Goal: Transaction & Acquisition: Subscribe to service/newsletter

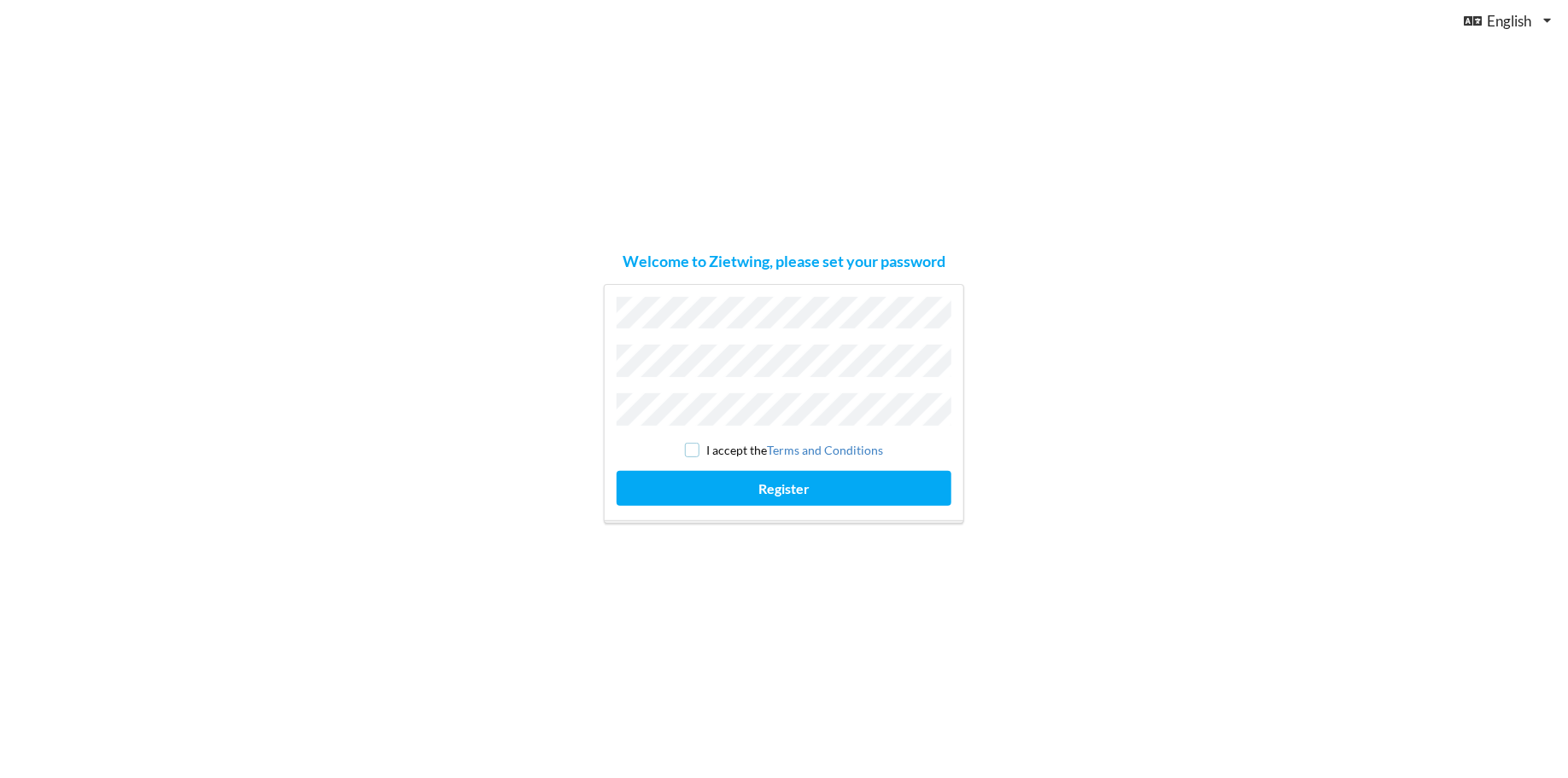
click at [697, 443] on input "checkbox" at bounding box center [693, 450] width 15 height 15
checkbox input "true"
click at [728, 471] on button "Register" at bounding box center [783, 489] width 335 height 35
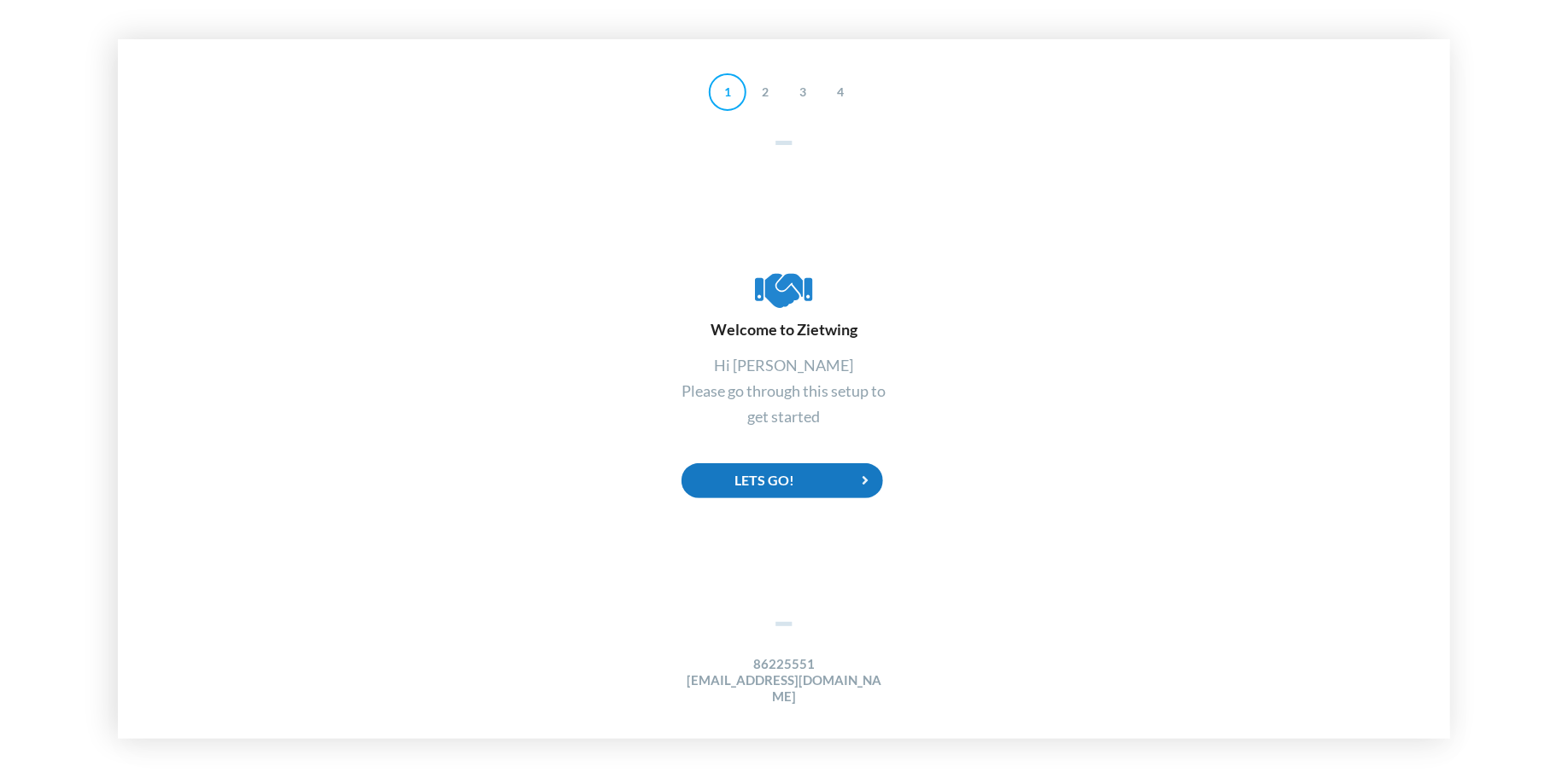
click at [860, 485] on icon at bounding box center [866, 481] width 35 height 35
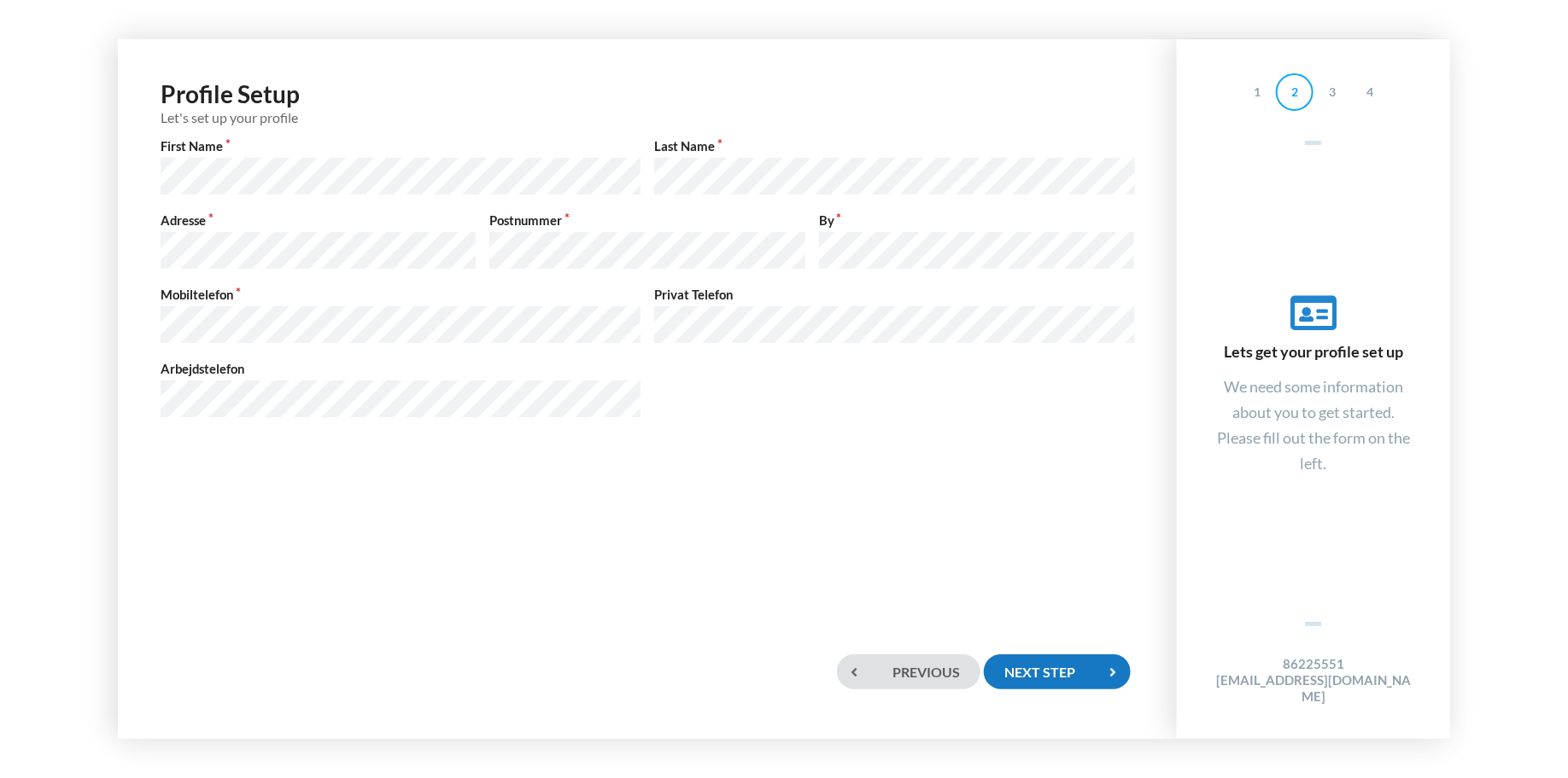
click at [1041, 663] on div "Next step" at bounding box center [1057, 673] width 147 height 35
click at [1080, 676] on div "Next step" at bounding box center [1057, 673] width 147 height 35
click at [1063, 671] on div "Next step" at bounding box center [1057, 673] width 147 height 35
click at [1110, 675] on icon at bounding box center [1113, 673] width 35 height 35
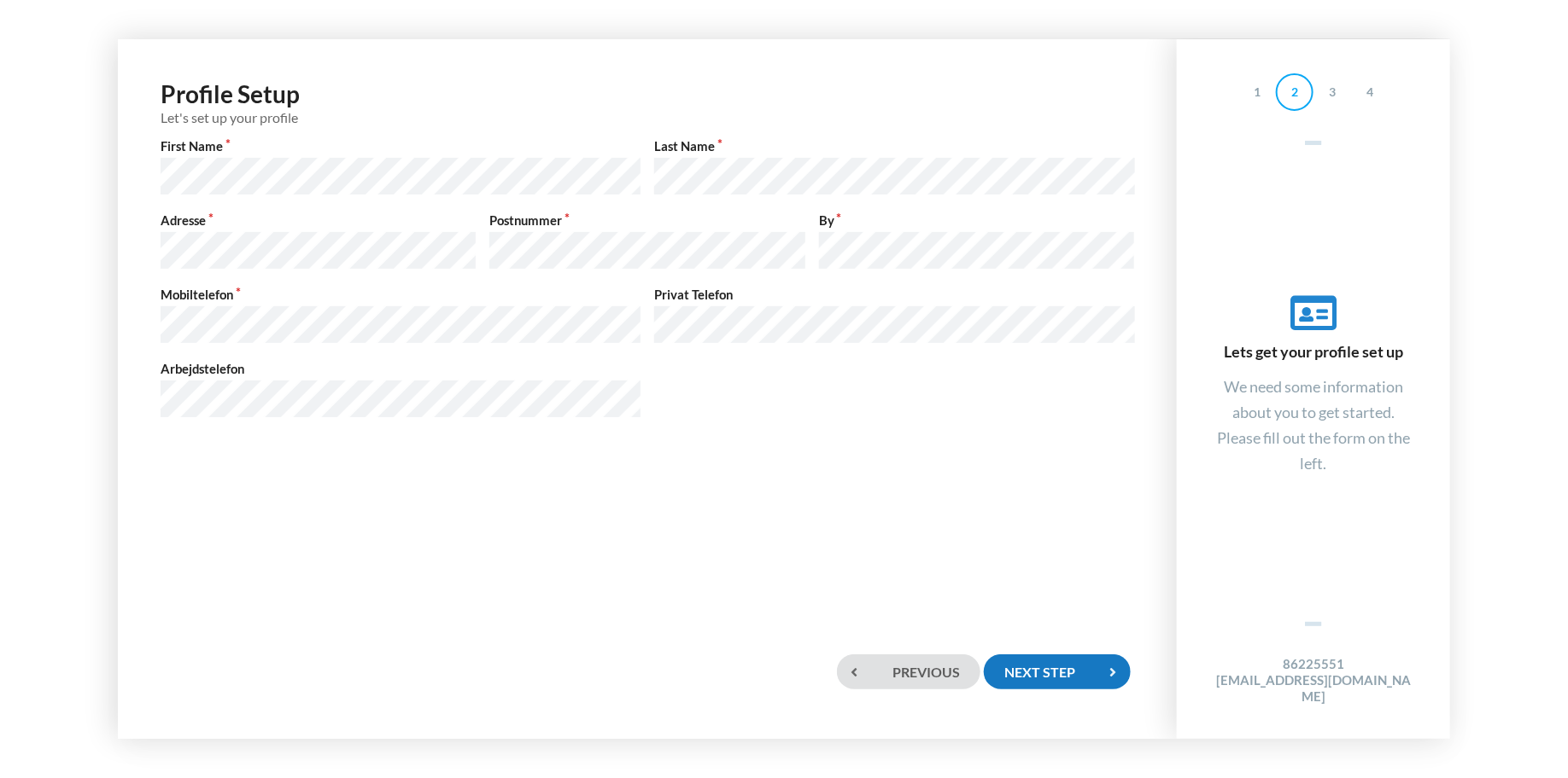
click at [1055, 676] on div "Next step" at bounding box center [1057, 673] width 147 height 35
drag, startPoint x: 1055, startPoint y: 676, endPoint x: 1048, endPoint y: 671, distance: 8.6
click at [1048, 671] on div "Next step" at bounding box center [1057, 673] width 147 height 35
click at [906, 669] on div "Previous" at bounding box center [909, 673] width 144 height 35
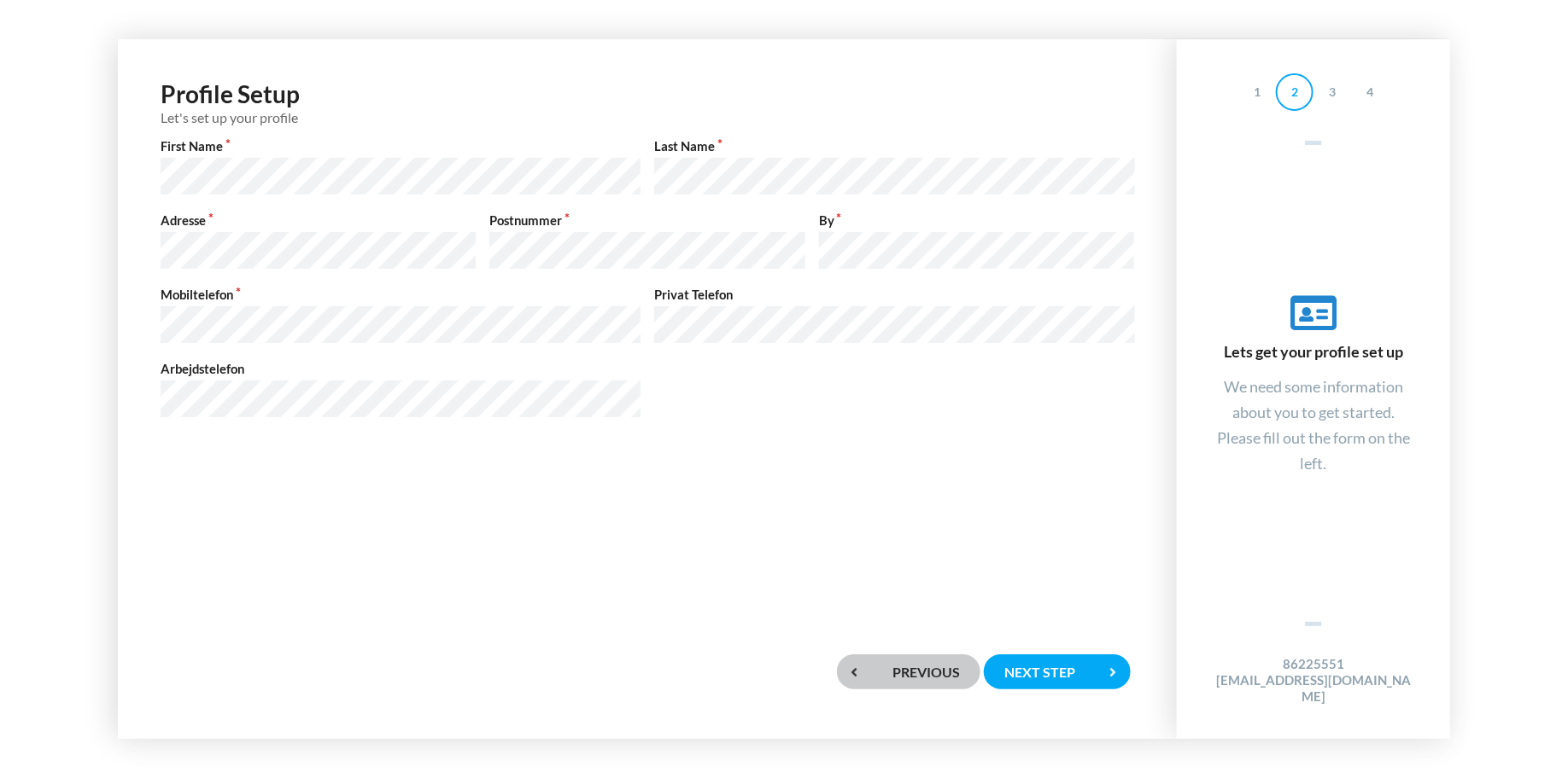
click at [906, 669] on div "Previous" at bounding box center [909, 673] width 144 height 35
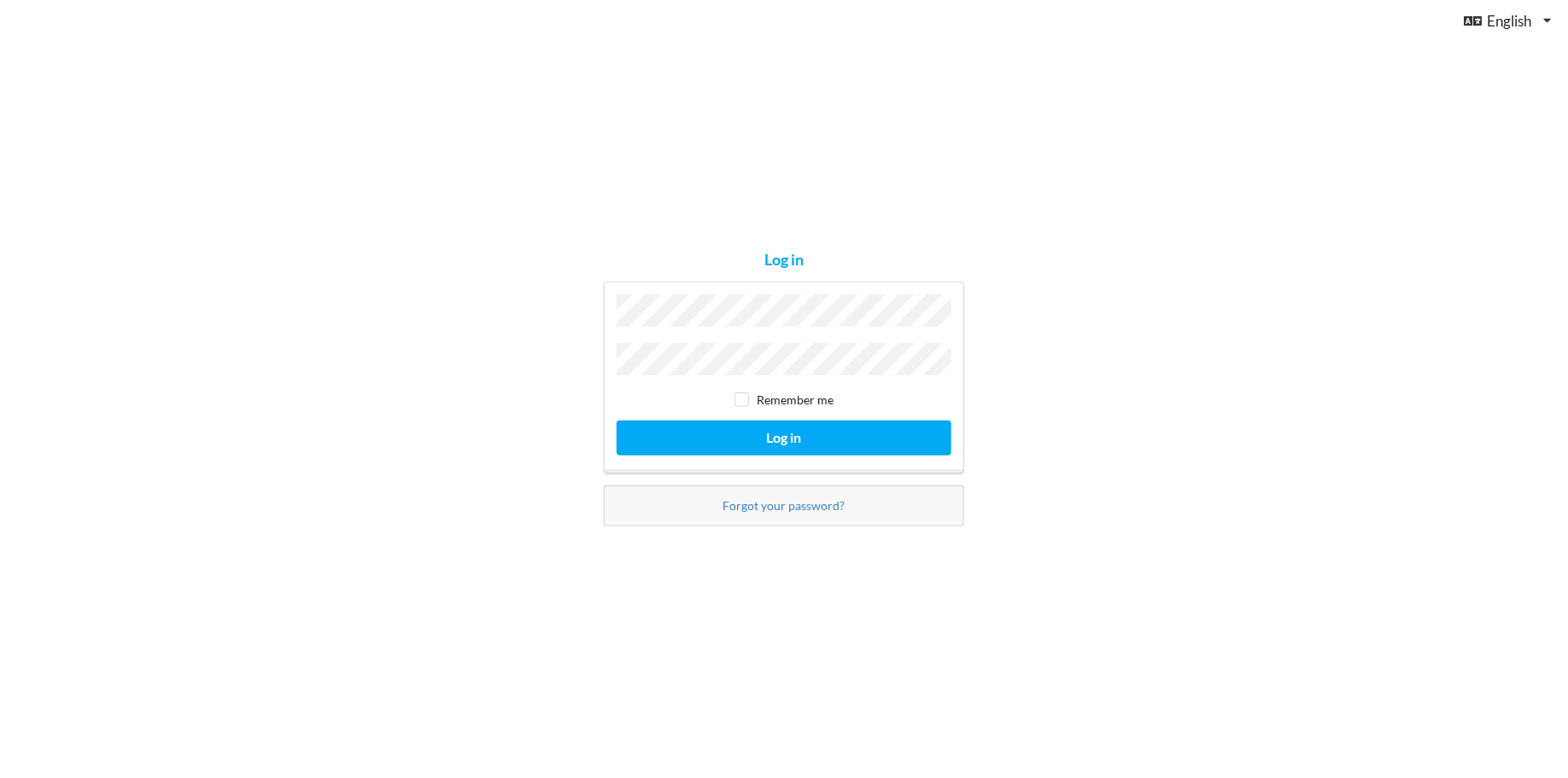
click at [616, 421] on button "Log in" at bounding box center [783, 439] width 335 height 35
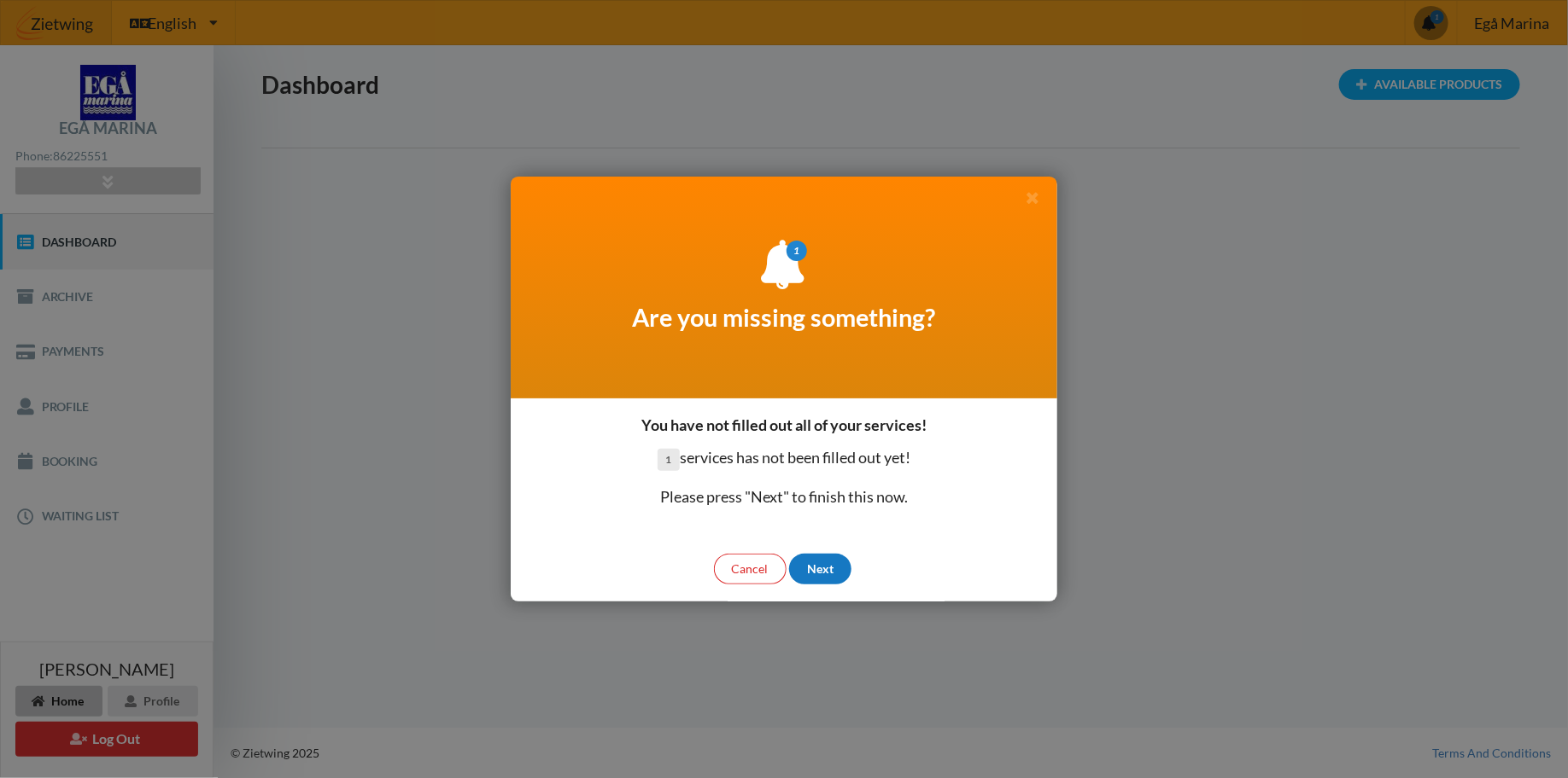
click at [830, 566] on div "Next" at bounding box center [819, 569] width 62 height 31
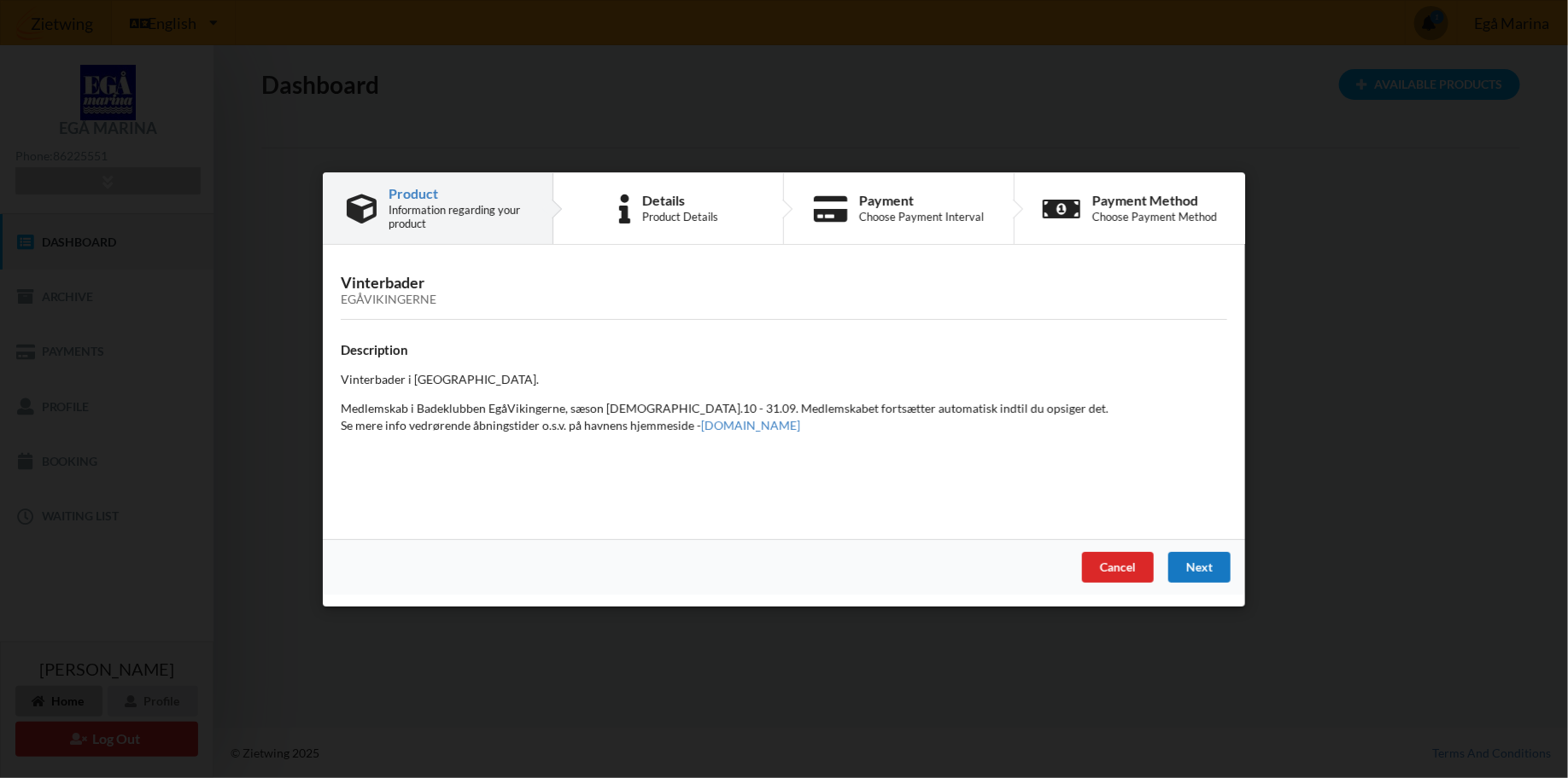
click at [1212, 574] on div "Next" at bounding box center [1199, 566] width 62 height 31
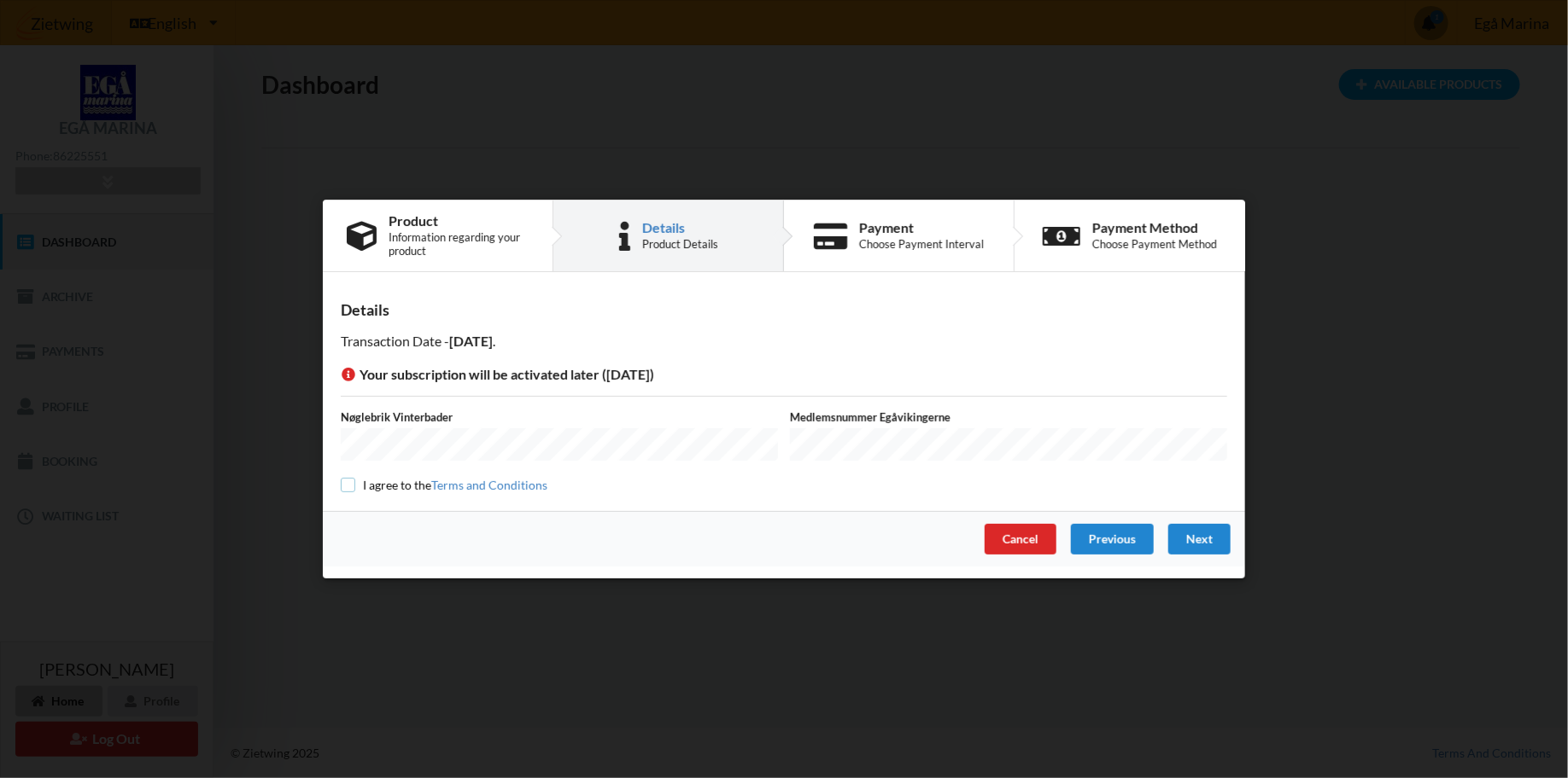
click at [346, 487] on input "checkbox" at bounding box center [349, 485] width 15 height 15
checkbox input "true"
click at [1206, 537] on div "Next" at bounding box center [1199, 539] width 62 height 31
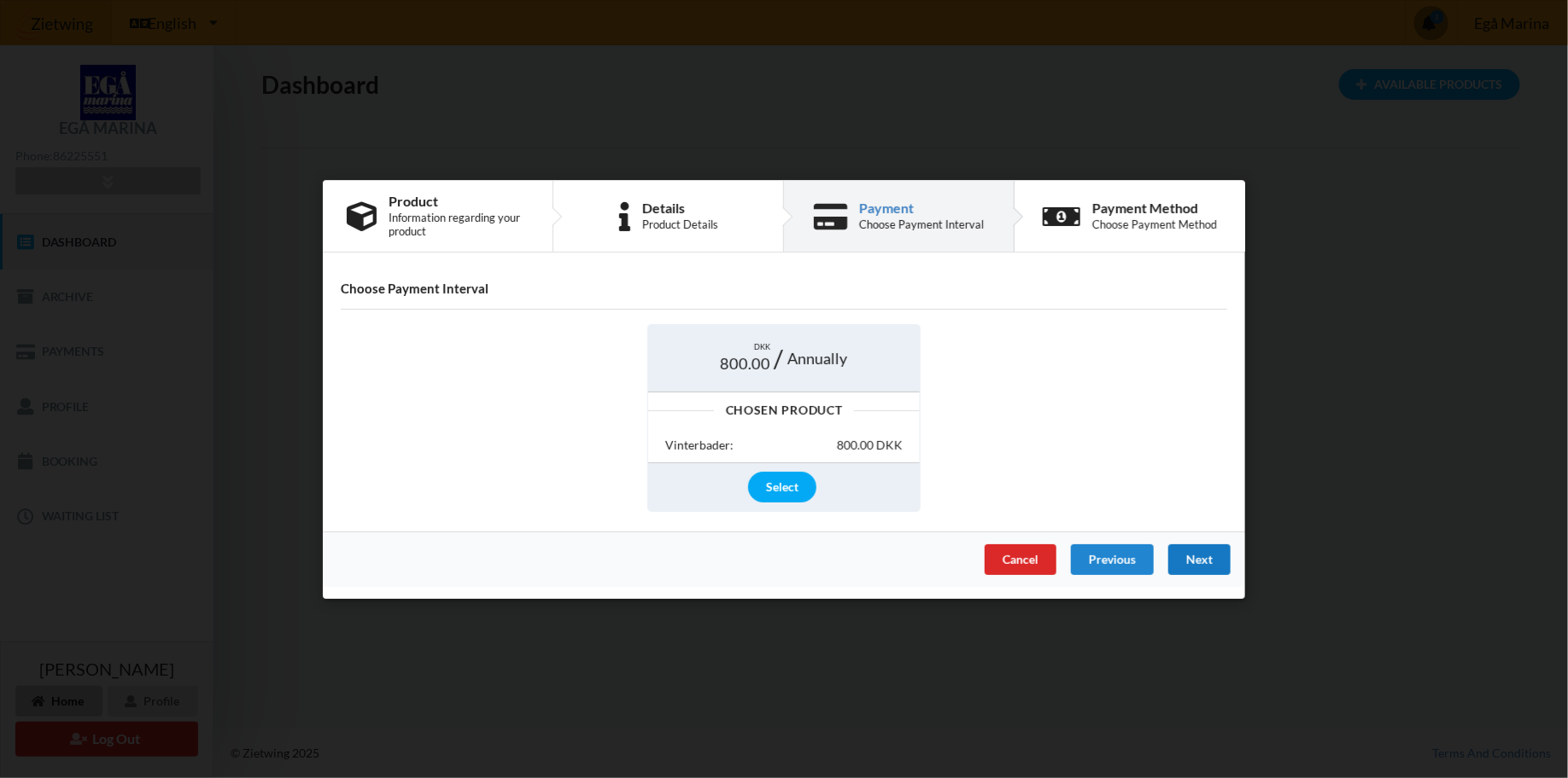
click at [1206, 560] on div "Next" at bounding box center [1199, 559] width 62 height 31
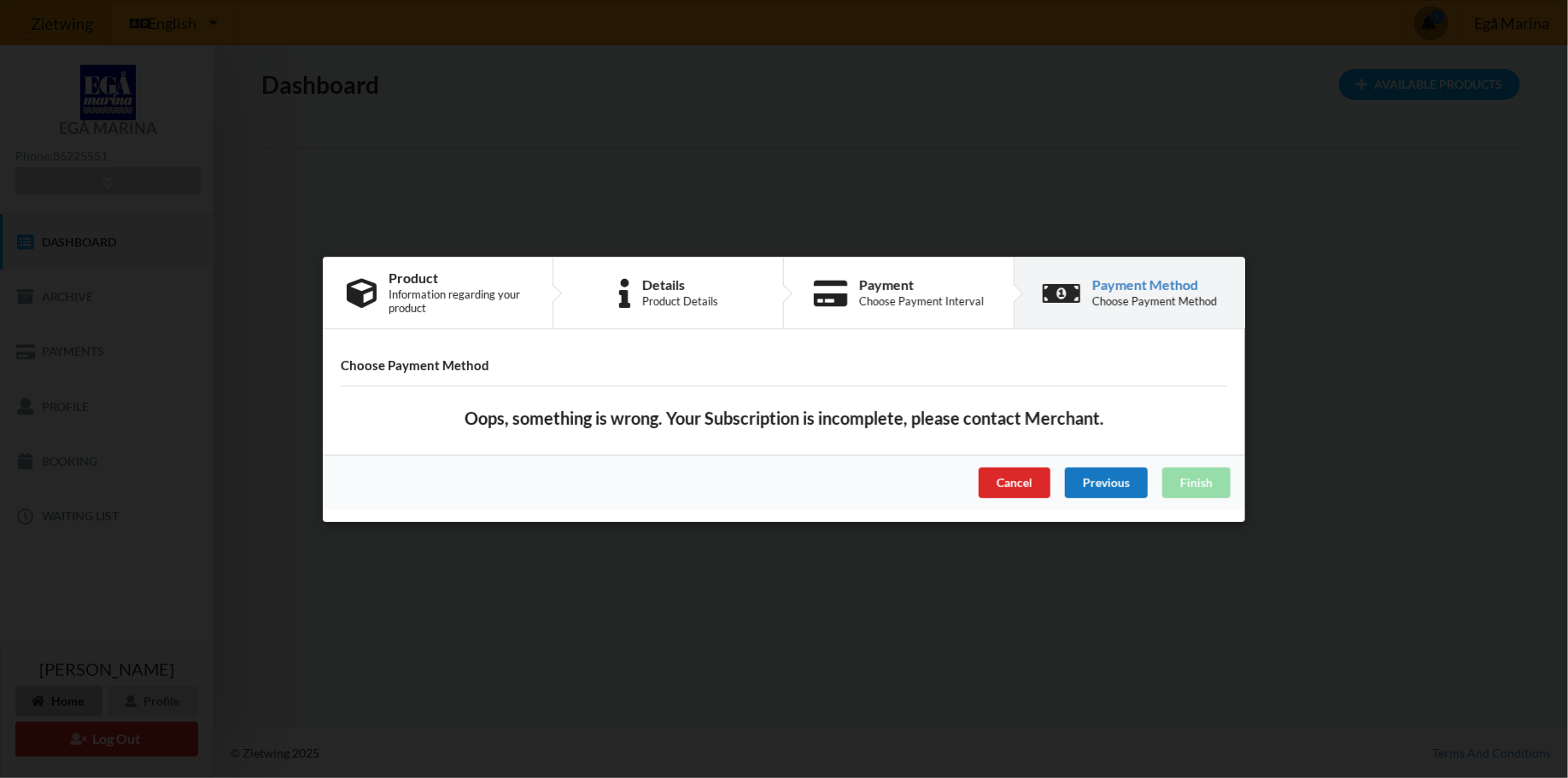
click at [1125, 485] on div "Previous" at bounding box center [1106, 482] width 83 height 31
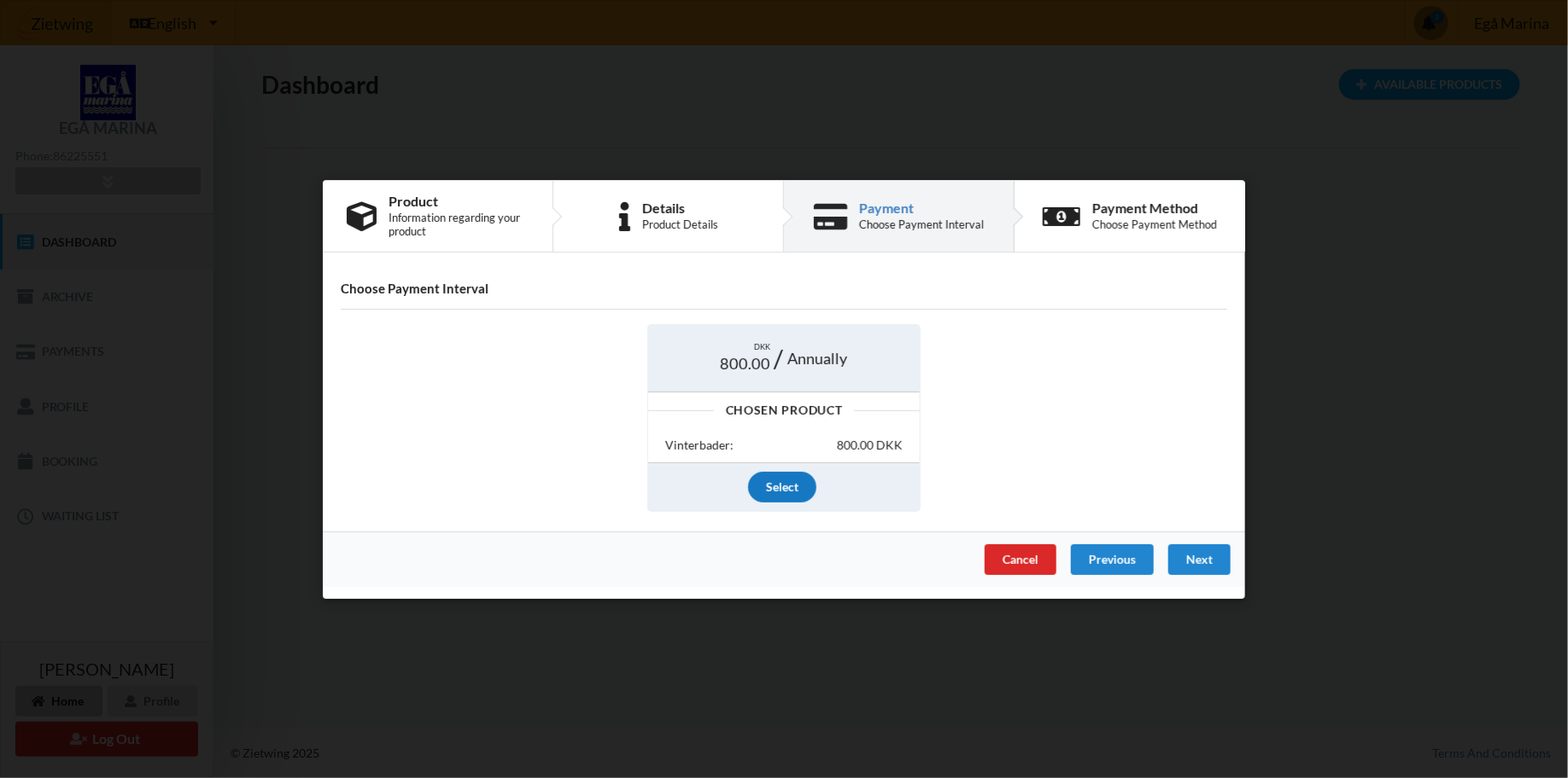
click at [786, 479] on div "Select" at bounding box center [782, 487] width 68 height 31
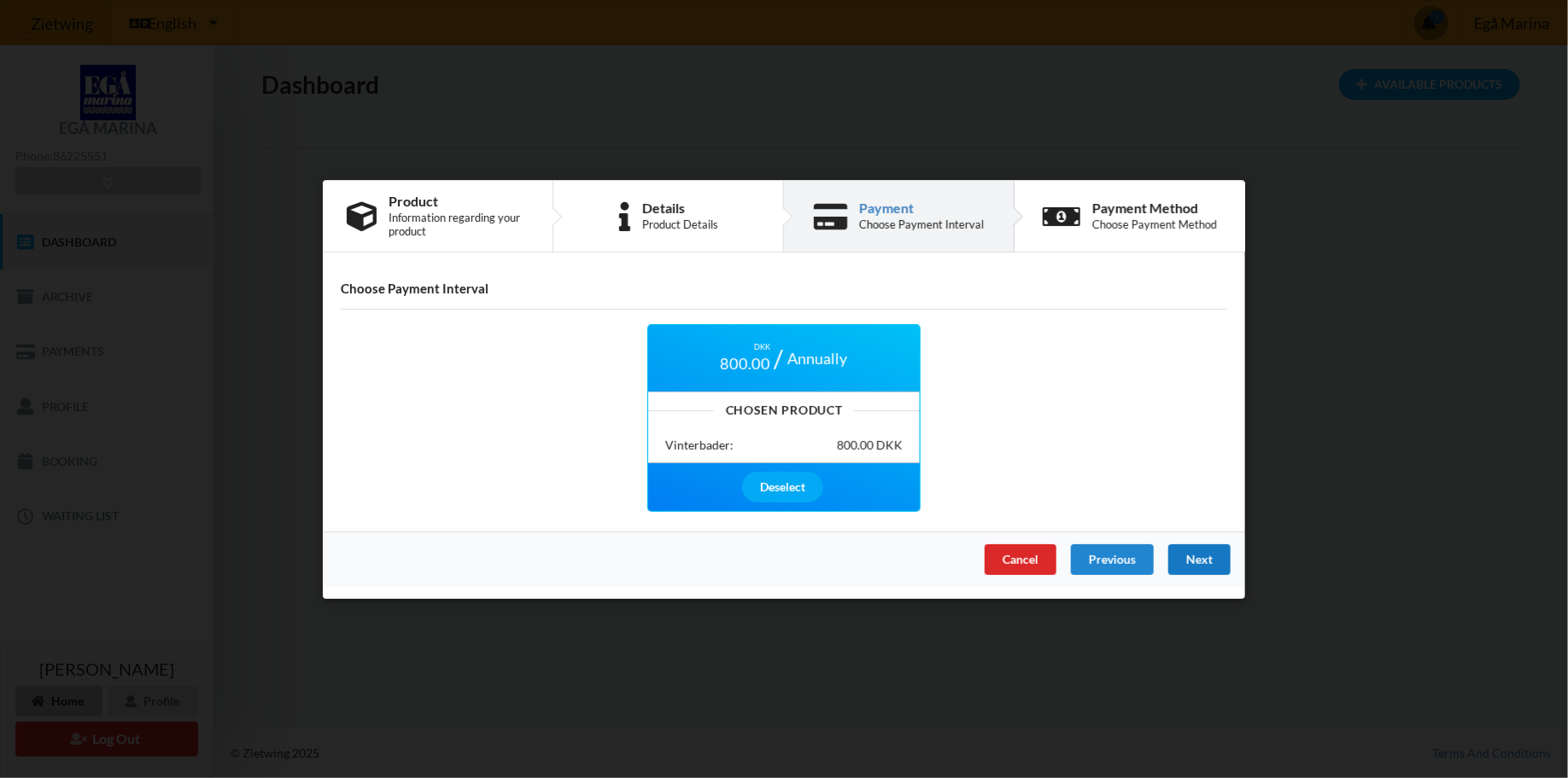
click at [1213, 560] on div "Next" at bounding box center [1199, 559] width 62 height 31
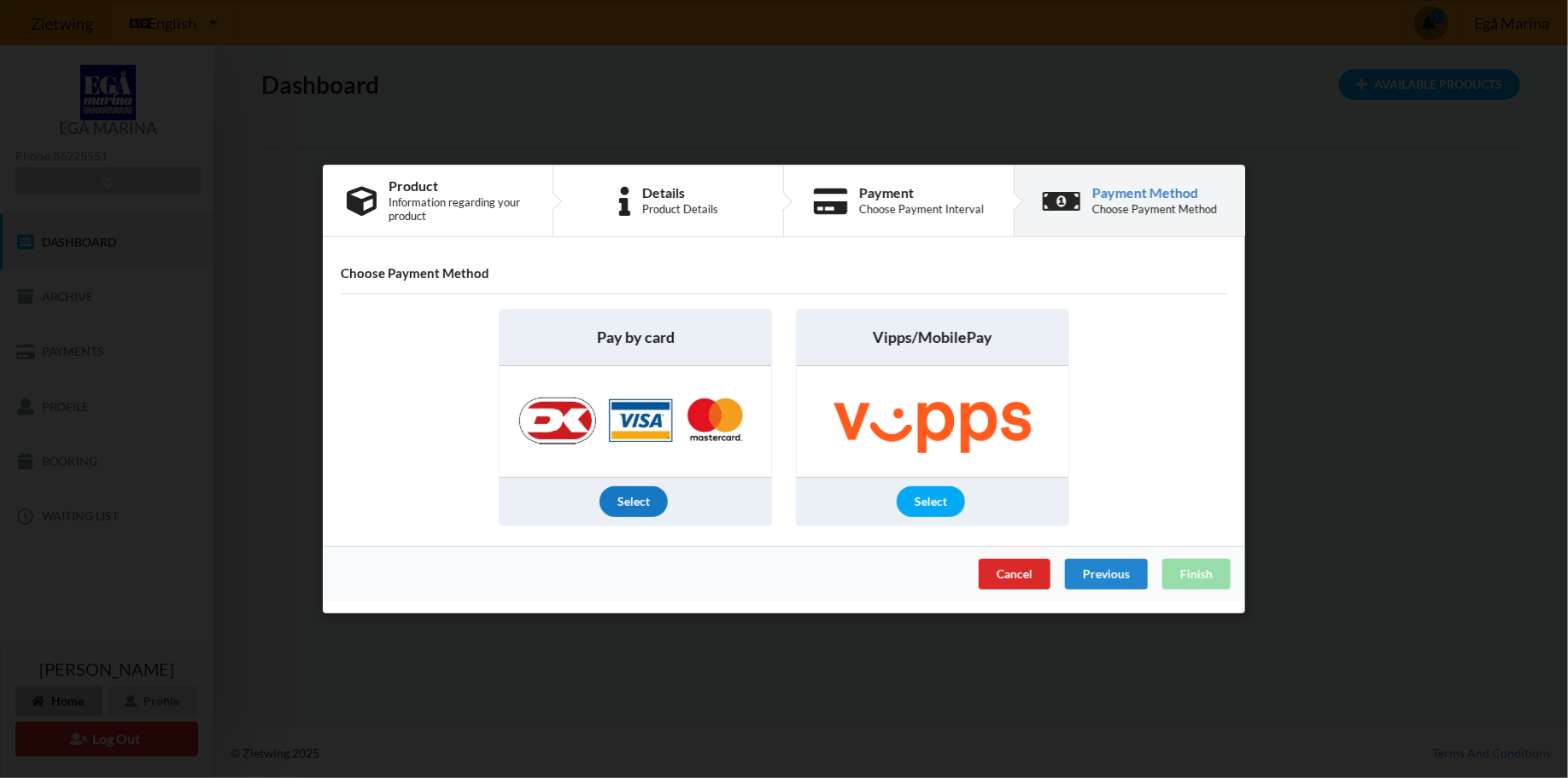
click at [630, 495] on div "Select" at bounding box center [633, 501] width 68 height 31
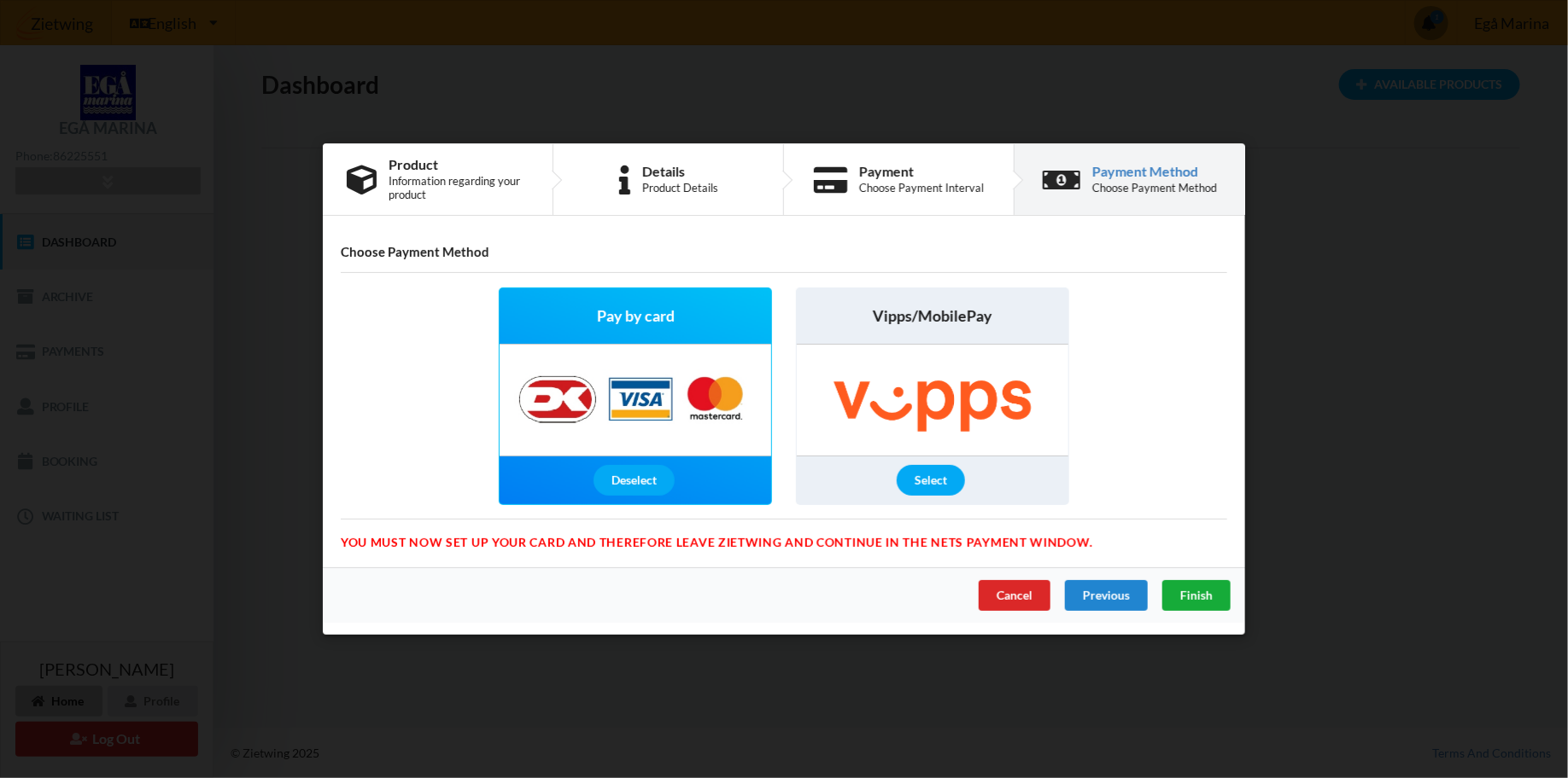
click at [1183, 584] on div "Finish" at bounding box center [1196, 595] width 68 height 31
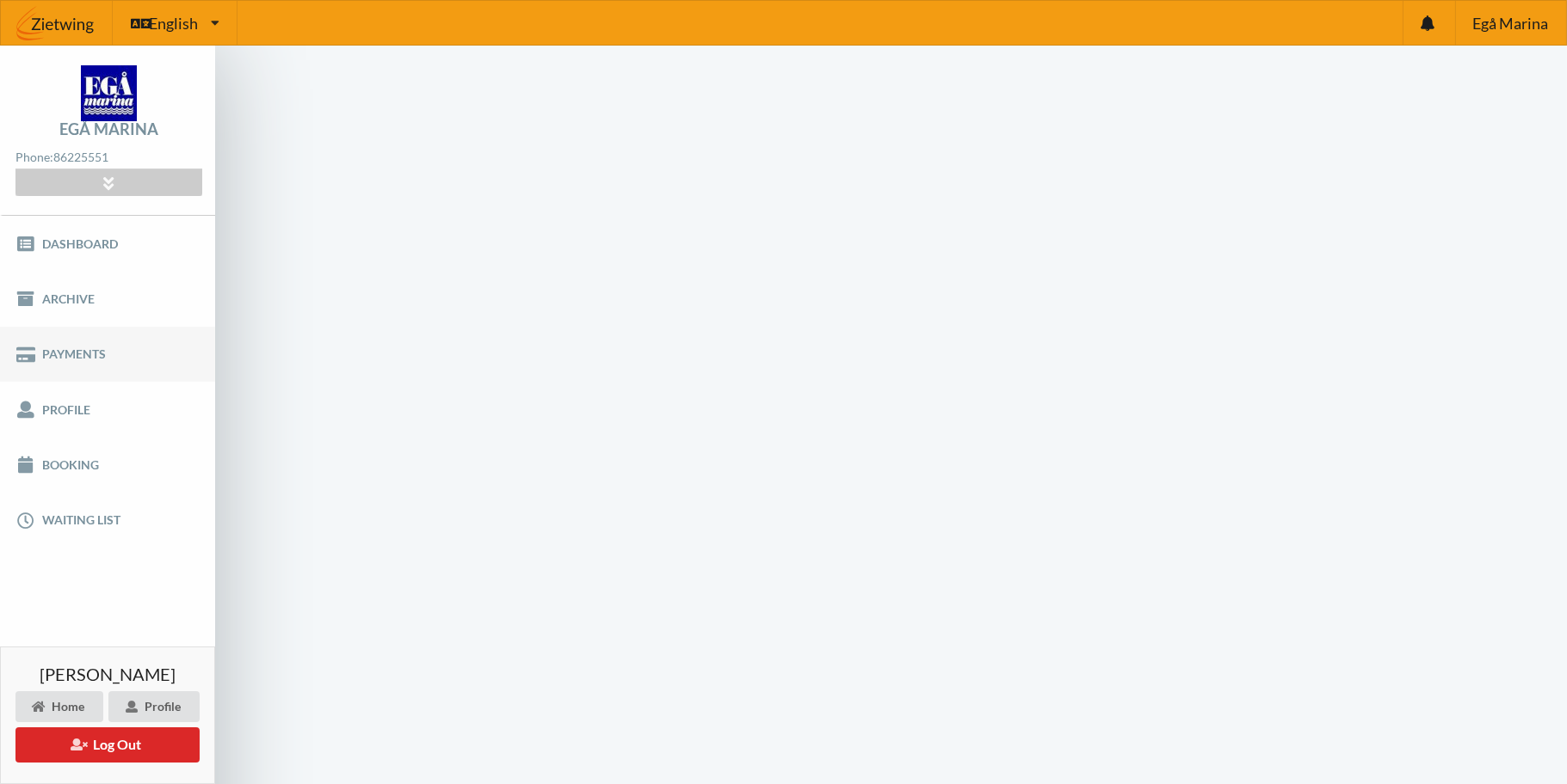
click at [56, 361] on link "Payments" at bounding box center [107, 354] width 215 height 55
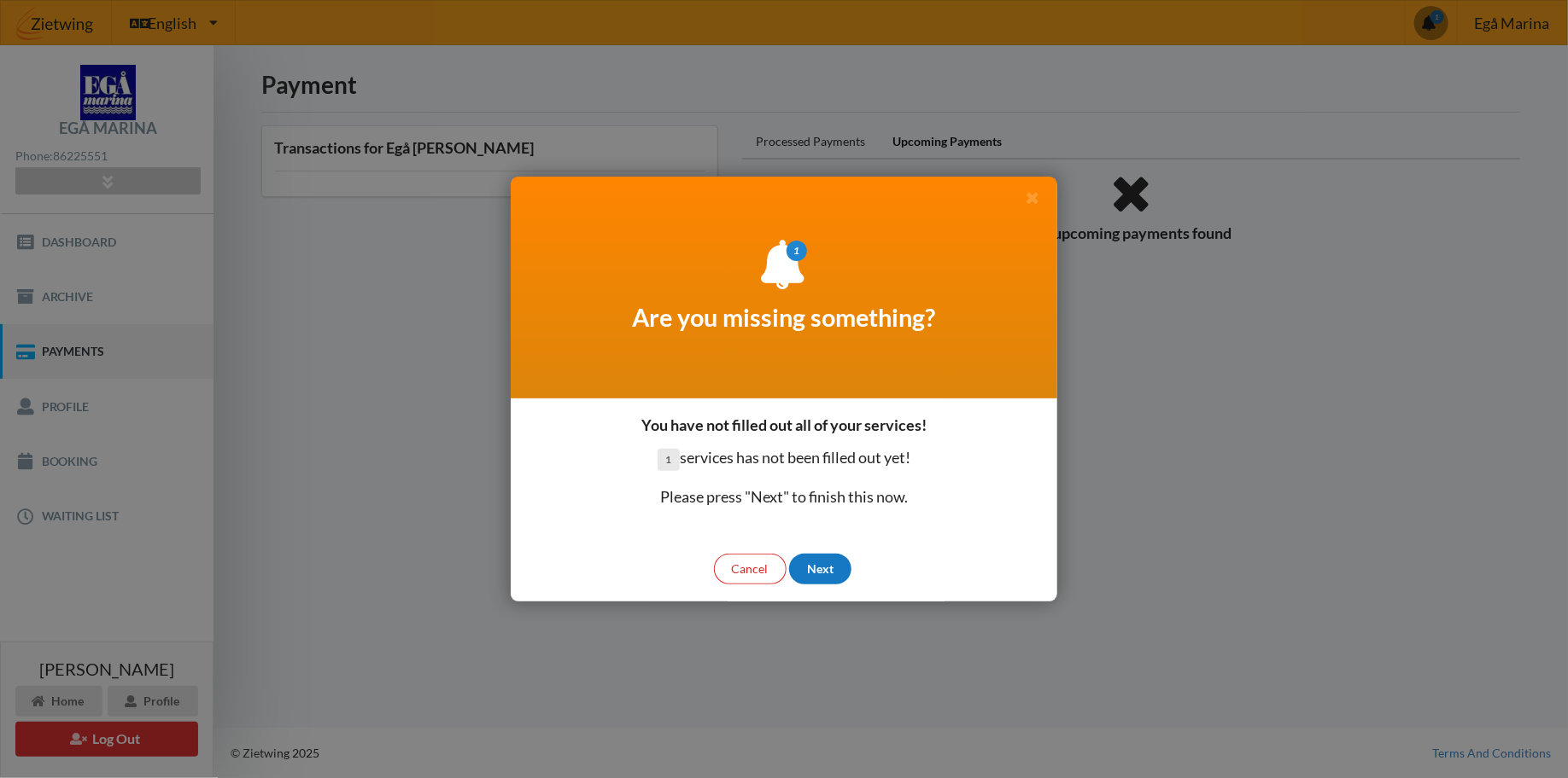
click at [830, 571] on div "Next" at bounding box center [819, 569] width 62 height 31
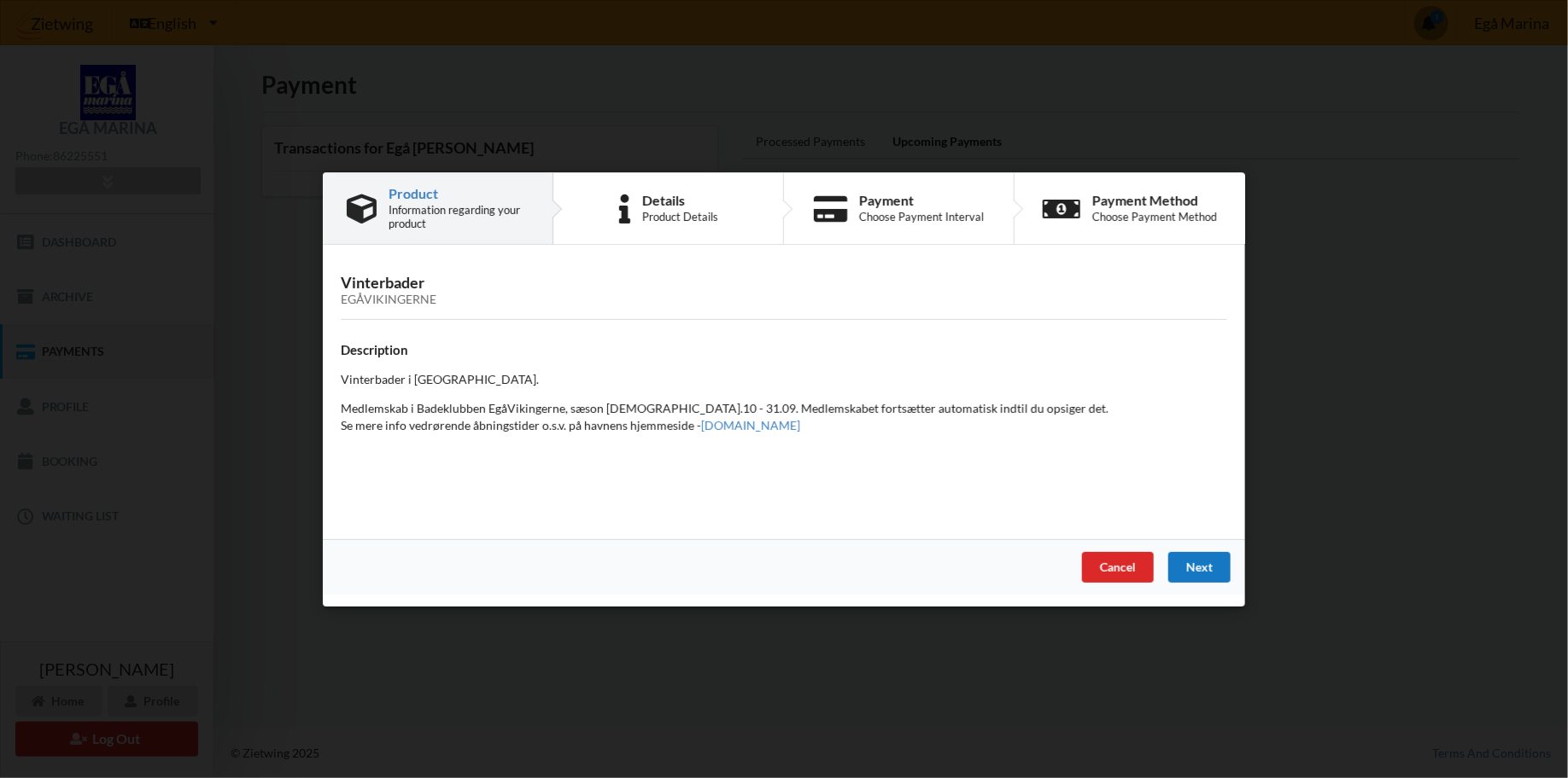
click at [1190, 566] on div "Next" at bounding box center [1199, 566] width 62 height 31
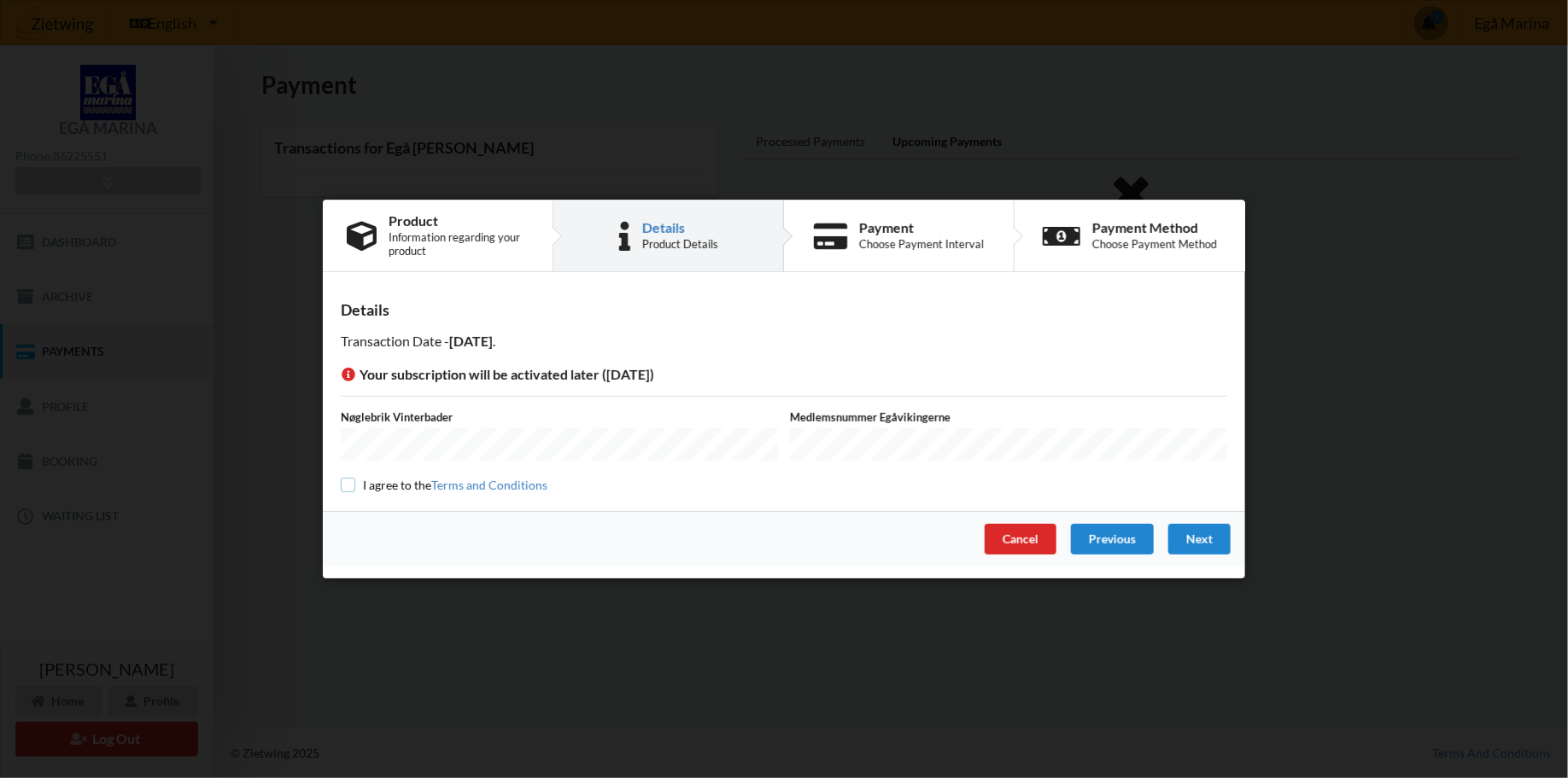
click at [345, 486] on input "checkbox" at bounding box center [349, 485] width 15 height 15
checkbox input "true"
click at [1196, 540] on div "Next" at bounding box center [1199, 539] width 62 height 31
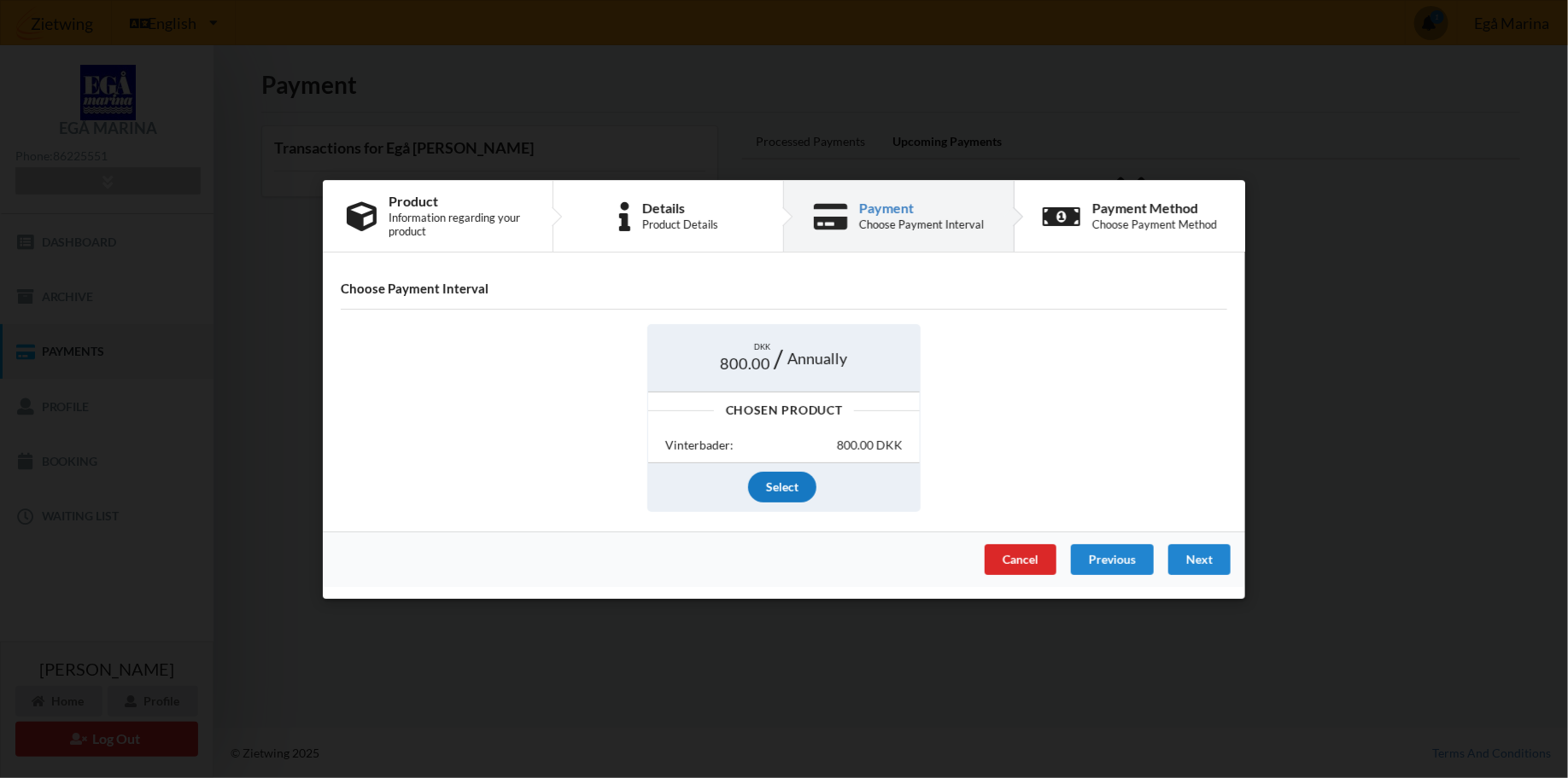
click at [801, 485] on div "Select" at bounding box center [782, 487] width 68 height 31
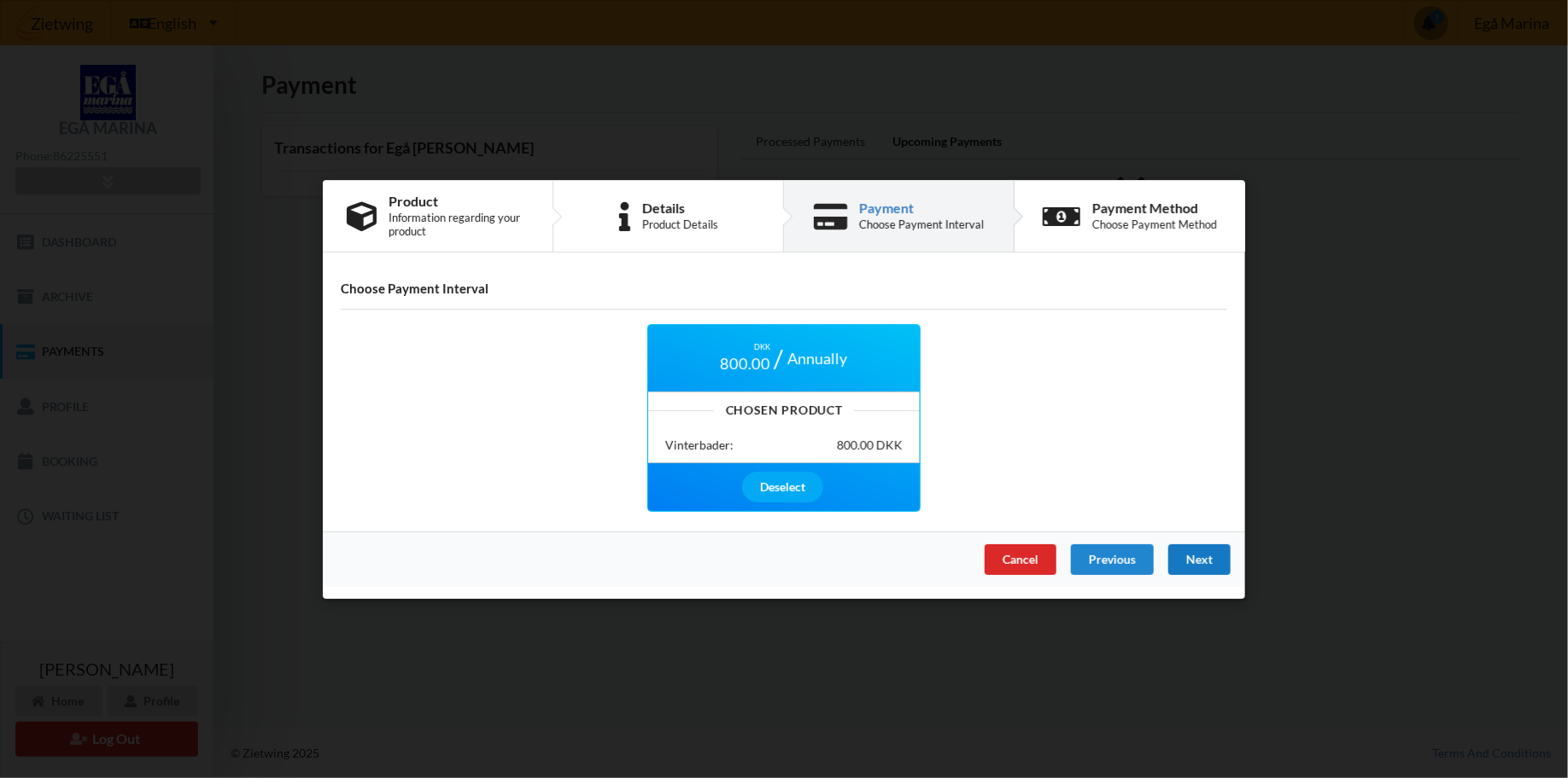
click at [1211, 557] on div "Next" at bounding box center [1199, 559] width 62 height 31
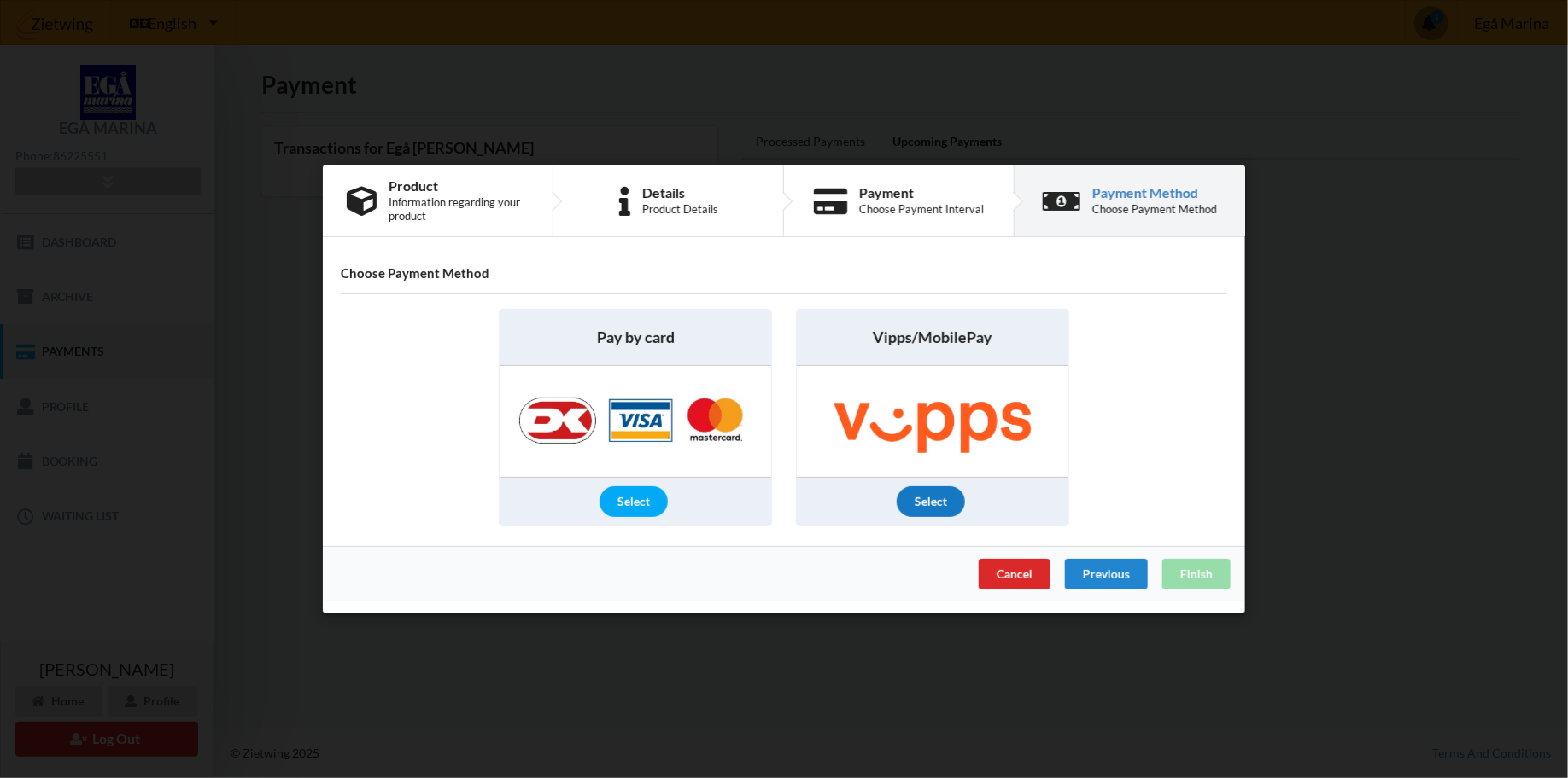
click at [923, 501] on div "Select" at bounding box center [930, 501] width 68 height 31
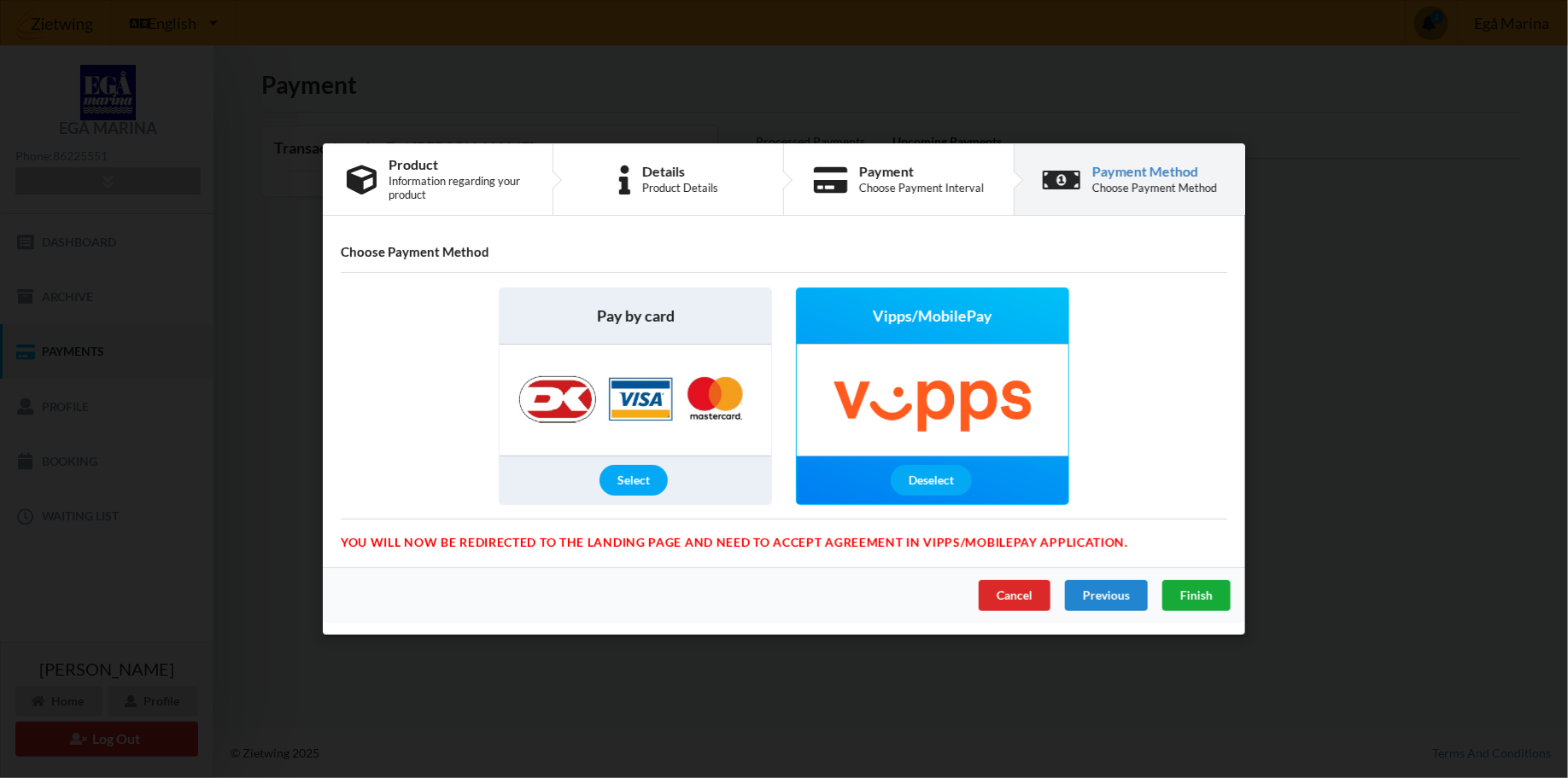
click at [1196, 597] on span "Finish" at bounding box center [1196, 595] width 33 height 15
click at [1016, 592] on div "Cancel" at bounding box center [1014, 595] width 72 height 31
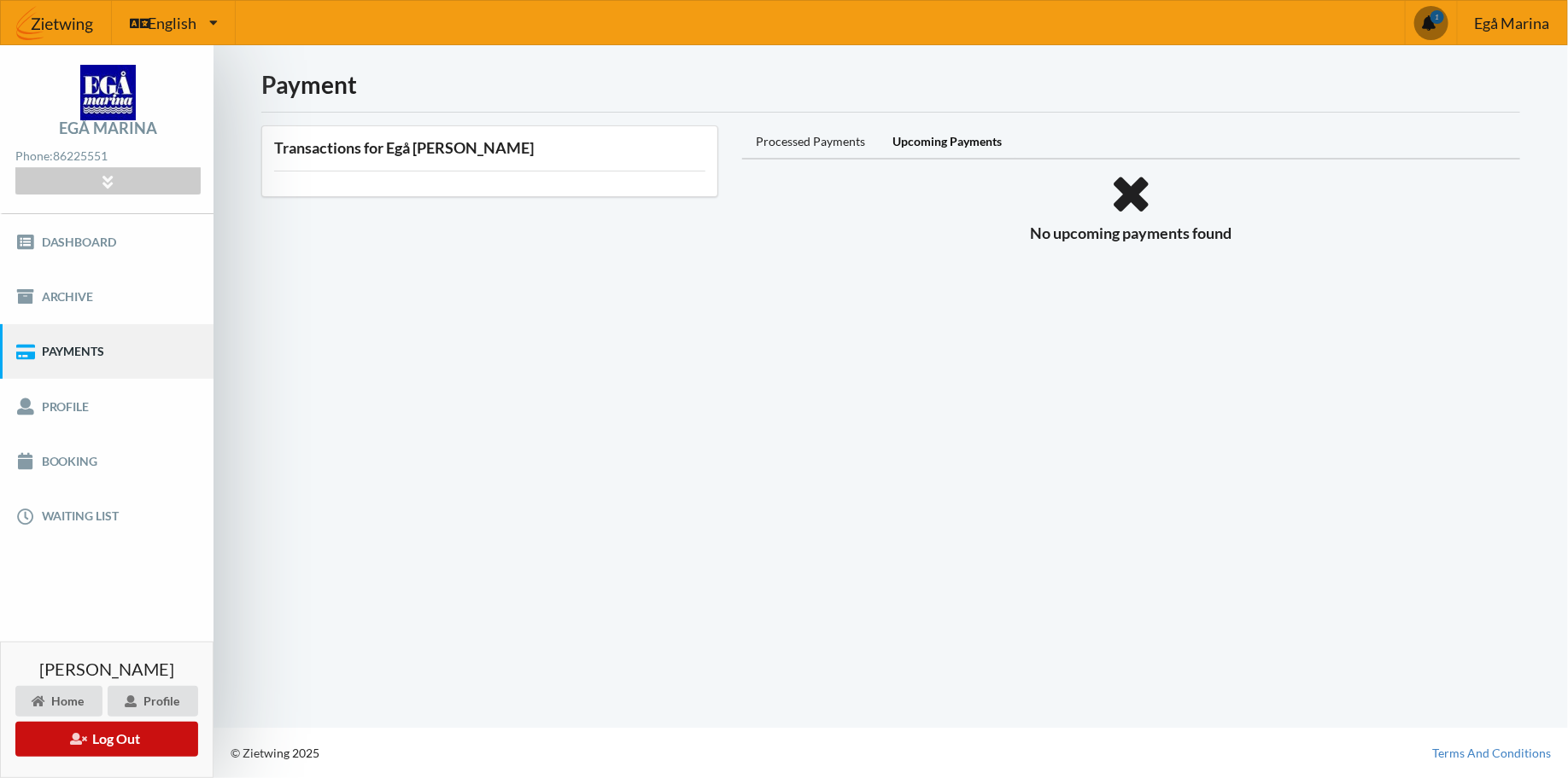
click at [166, 730] on button "Log Out" at bounding box center [106, 740] width 183 height 35
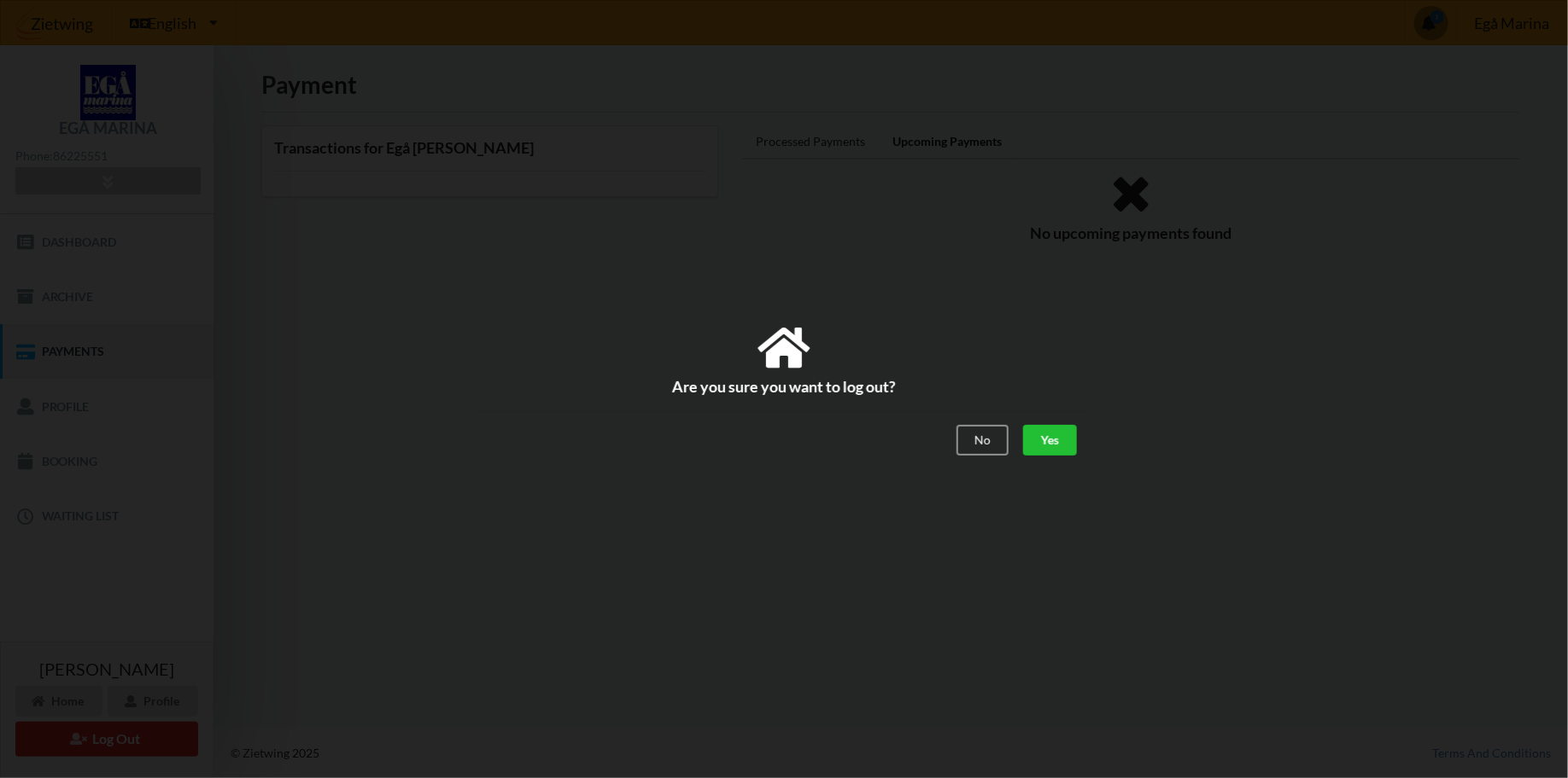
click at [1052, 445] on div "Yes" at bounding box center [1050, 441] width 54 height 31
